Goal: Find specific page/section: Find specific page/section

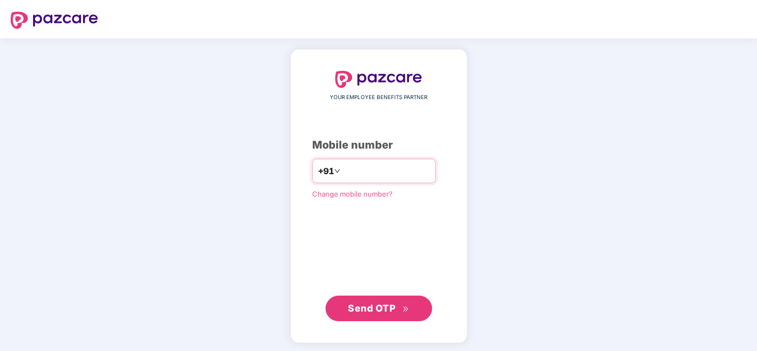
click at [409, 170] on input "number" at bounding box center [386, 171] width 87 height 17
type input "**********"
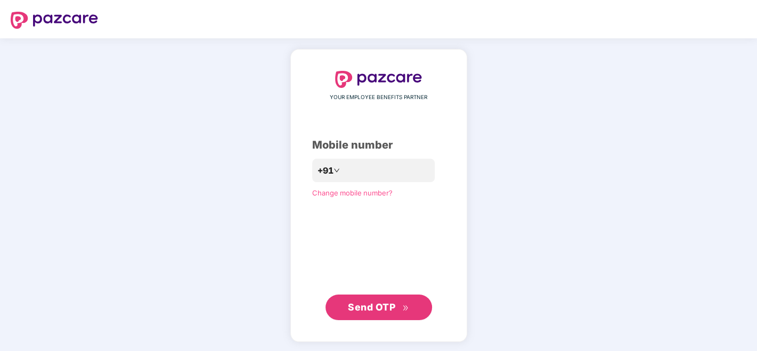
click at [369, 311] on span "Send OTP" at bounding box center [371, 307] width 47 height 11
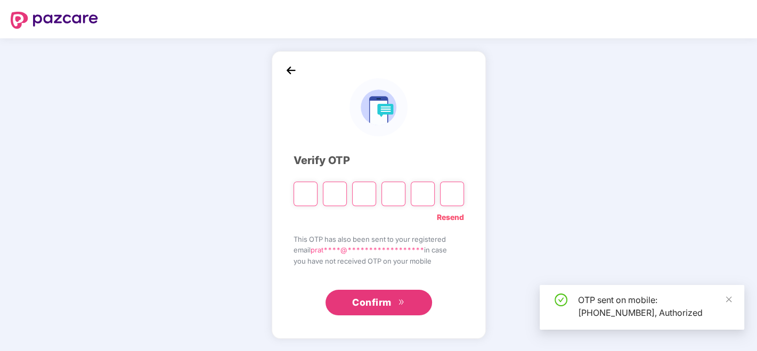
type input "*"
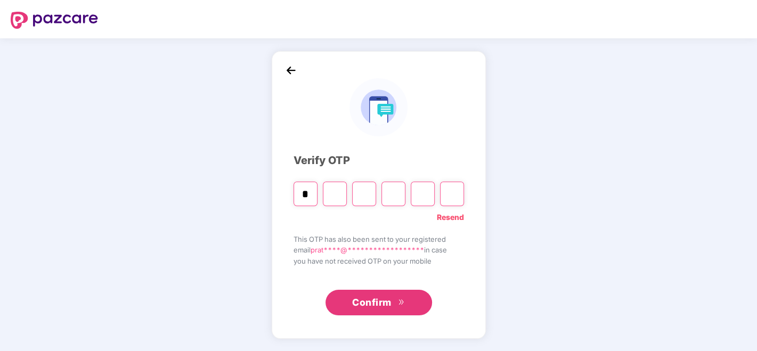
type input "*"
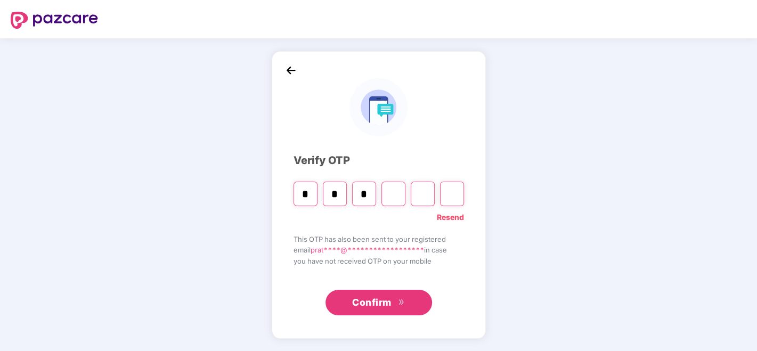
type input "*"
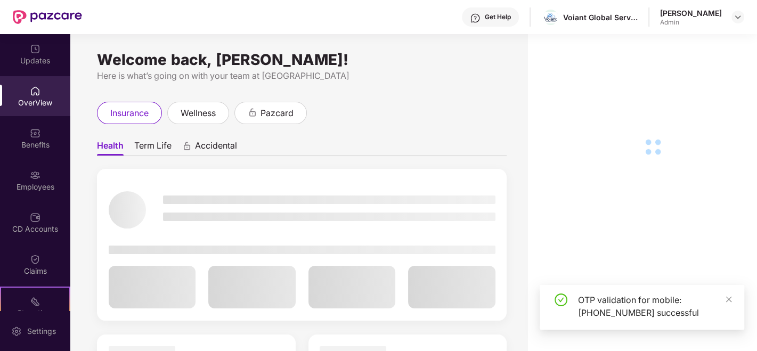
click at [148, 146] on span "Term Life" at bounding box center [152, 147] width 37 height 15
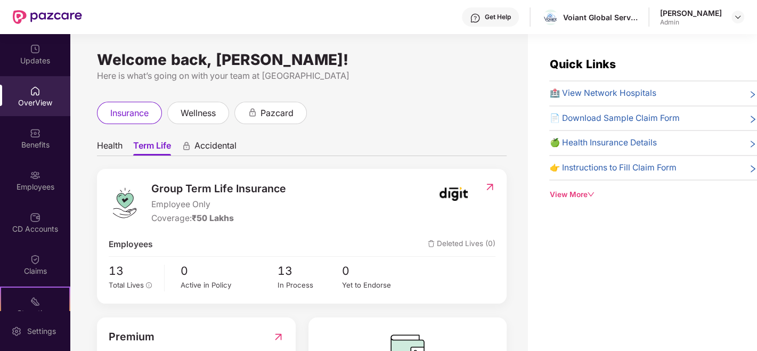
scroll to position [76, 0]
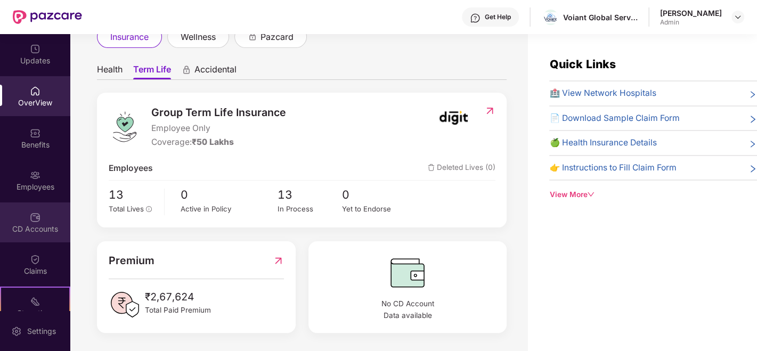
click at [32, 219] on img at bounding box center [35, 217] width 11 height 11
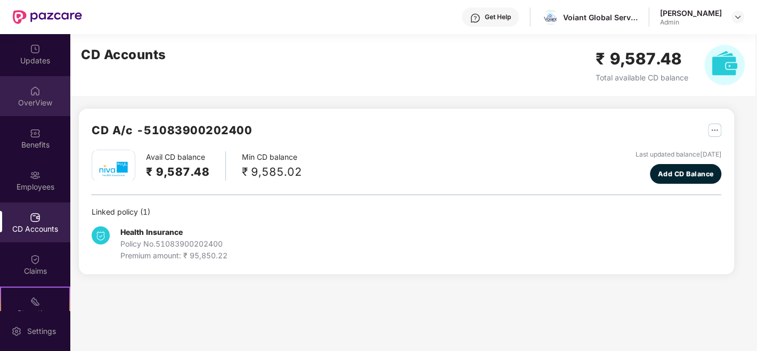
click at [36, 85] on div at bounding box center [35, 90] width 11 height 11
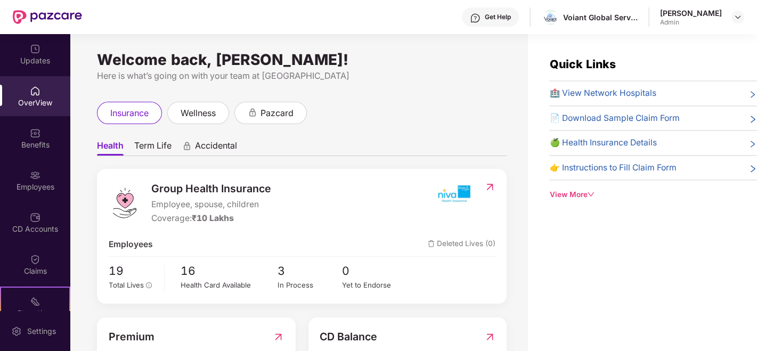
click at [140, 147] on span "Term Life" at bounding box center [152, 147] width 37 height 15
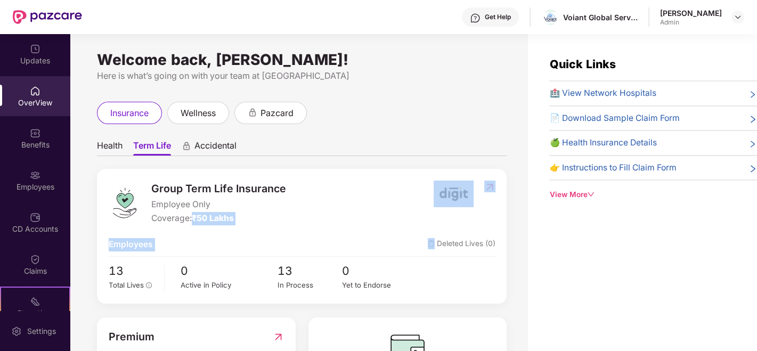
drag, startPoint x: 195, startPoint y: 216, endPoint x: 306, endPoint y: 241, distance: 114.0
click at [306, 241] on div "Group Term Life Insurance Employee Only Coverage: ₹50 Lakhs Employees Deleted L…" at bounding box center [302, 236] width 410 height 134
click at [303, 215] on div "Group Term Life Insurance Employee Only Coverage: ₹50 Lakhs" at bounding box center [271, 203] width 325 height 45
click at [528, 80] on div "Quick Links 🏥 View Network Hospitals 📄 Download Sample Claim Form 🍏 Health Insu…" at bounding box center [642, 127] width 229 height 145
